Goal: Information Seeking & Learning: Learn about a topic

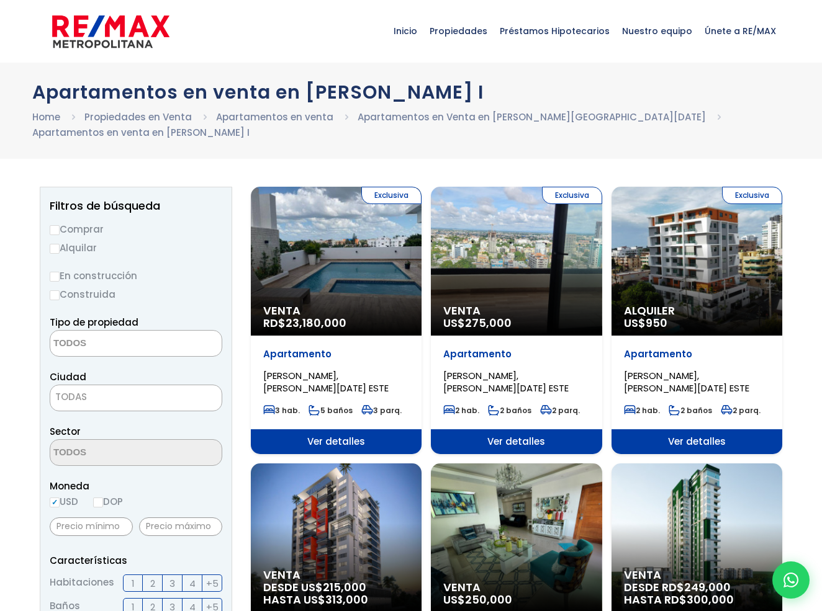
select select
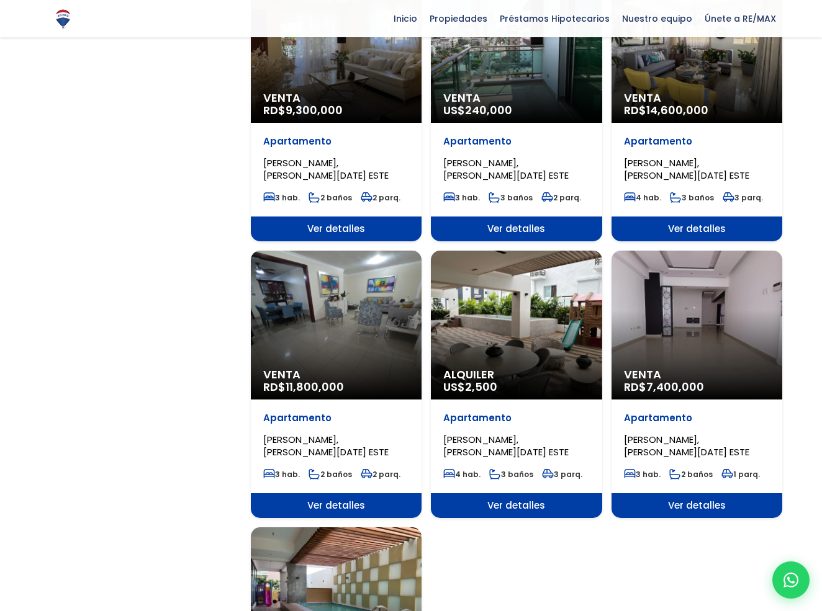
scroll to position [1067, 0]
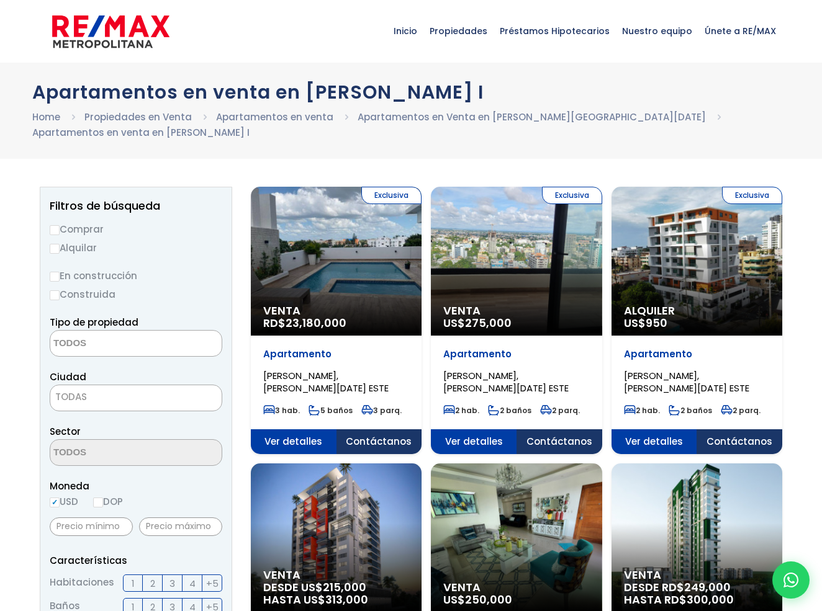
select select
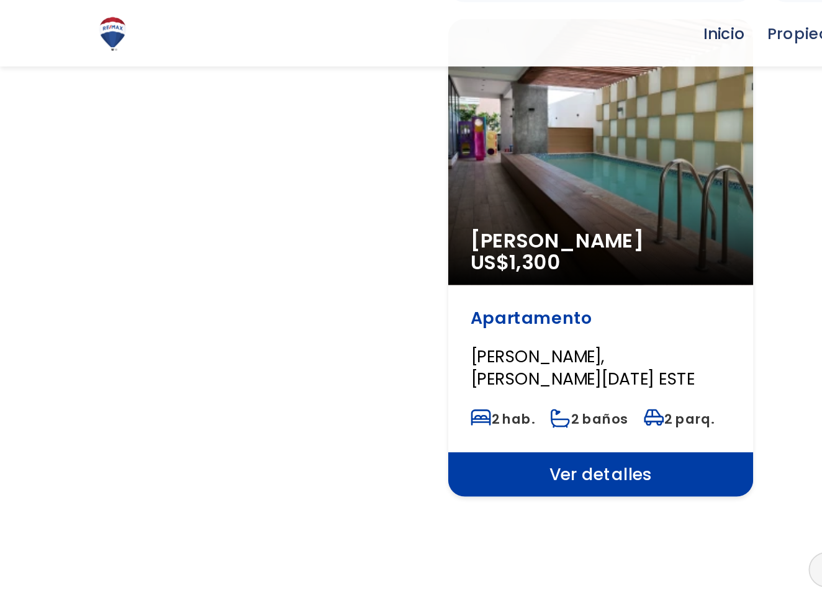
scroll to position [3069, 55]
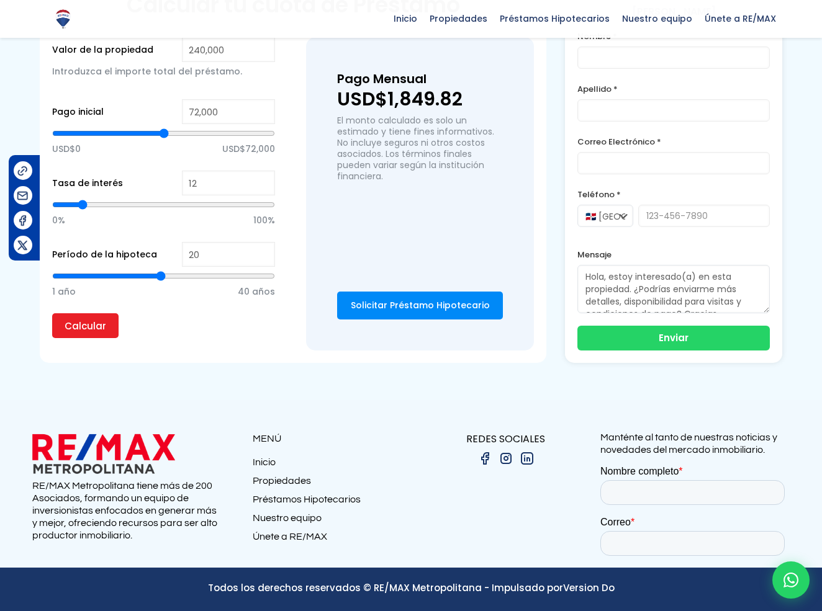
scroll to position [2811, 0]
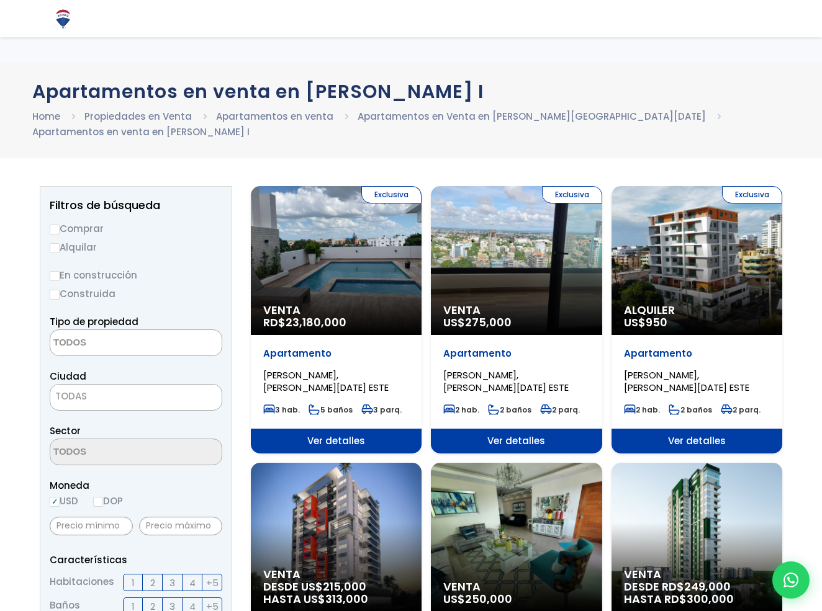
select select
